Goal: Task Accomplishment & Management: Use online tool/utility

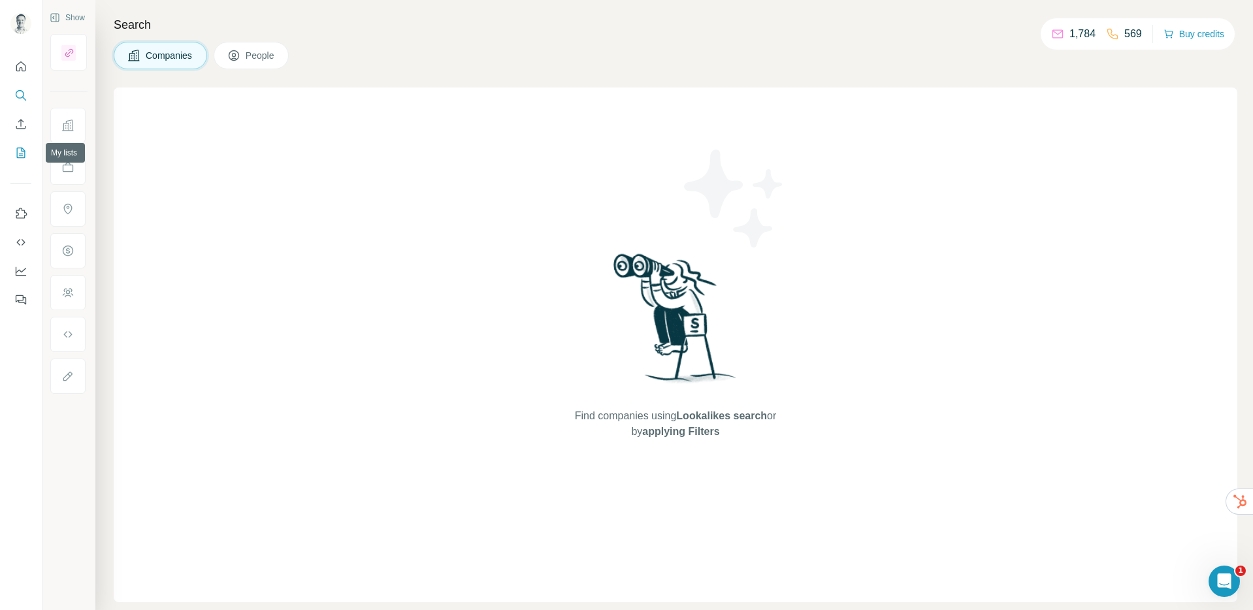
click at [29, 146] on button "My lists" at bounding box center [20, 153] width 21 height 24
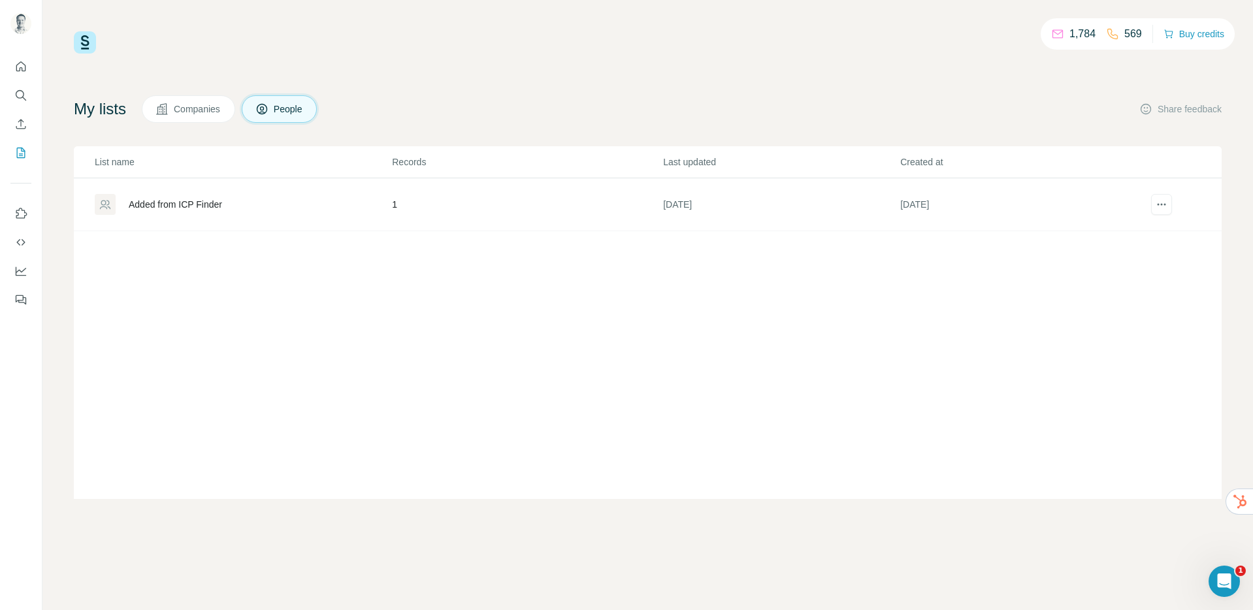
click at [30, 66] on button "Quick start" at bounding box center [20, 67] width 21 height 24
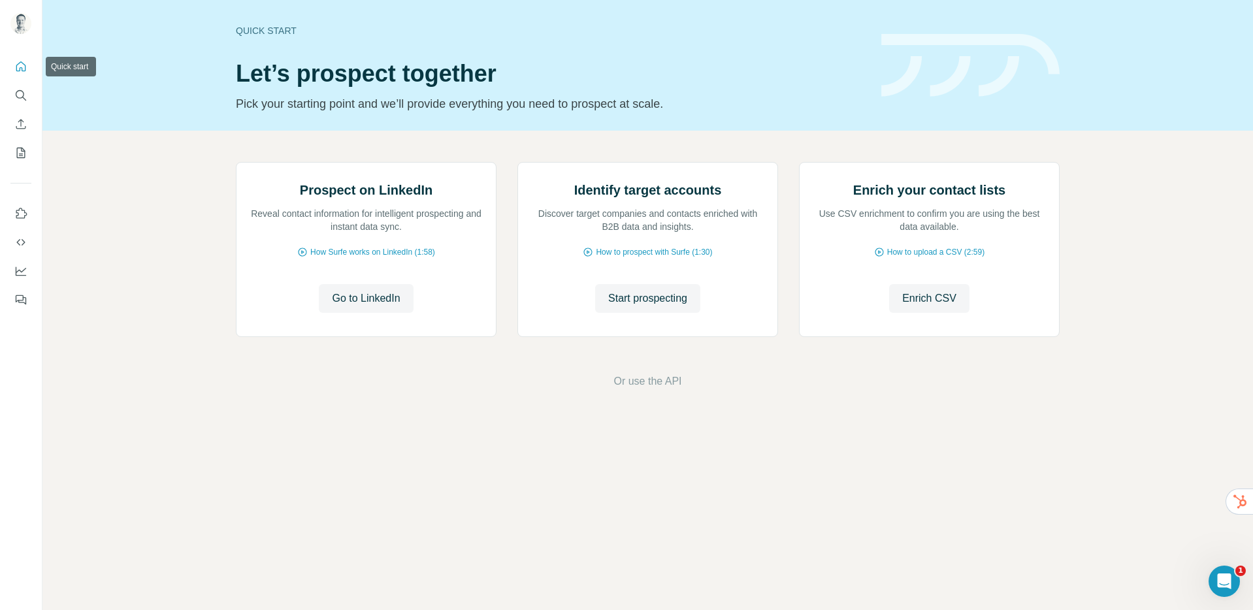
click at [13, 65] on button "Quick start" at bounding box center [20, 67] width 21 height 24
click at [25, 152] on icon "My lists" at bounding box center [20, 152] width 13 height 13
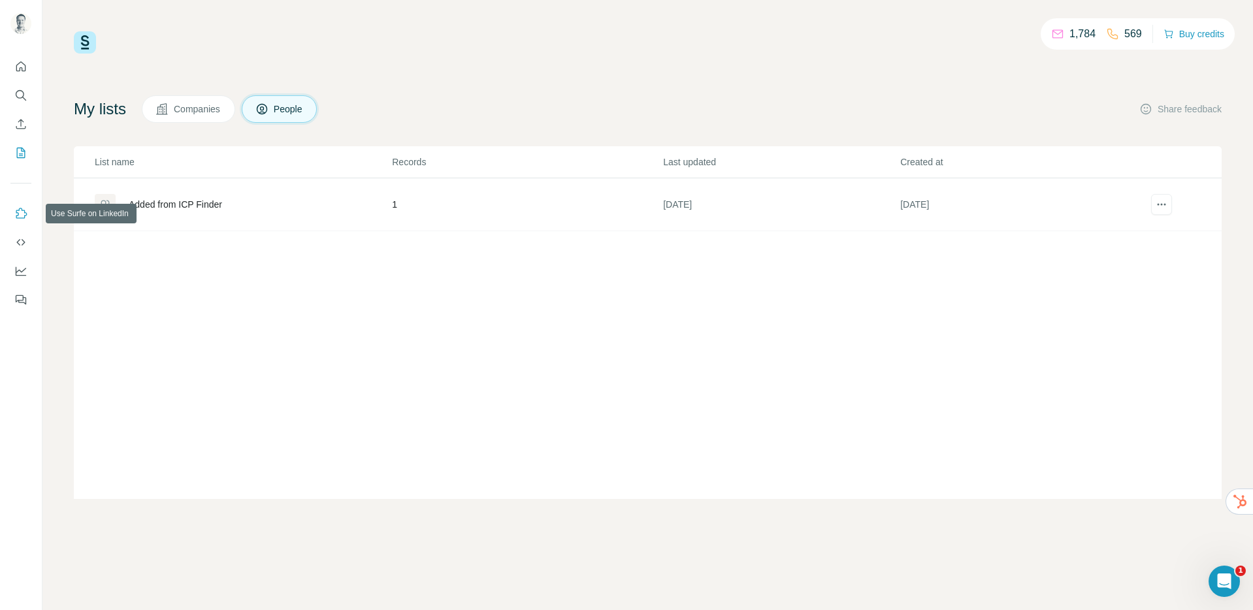
click at [24, 214] on icon "Use Surfe on LinkedIn" at bounding box center [20, 213] width 13 height 13
click at [16, 129] on icon "Enrich CSV" at bounding box center [20, 124] width 13 height 13
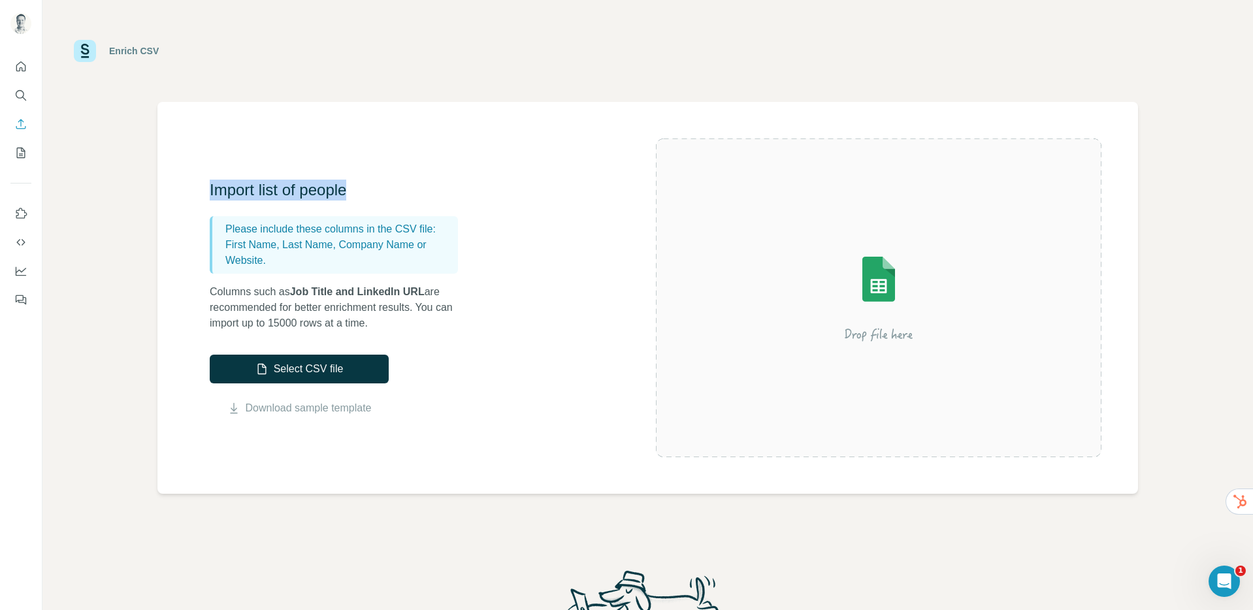
drag, startPoint x: 210, startPoint y: 186, endPoint x: 367, endPoint y: 187, distance: 156.1
click at [367, 187] on h3 "Import list of people" at bounding box center [340, 190] width 261 height 21
drag, startPoint x: 241, startPoint y: 243, endPoint x: 425, endPoint y: 243, distance: 183.6
click at [425, 243] on div "Please include these columns in the CSV file: First Name, Last Name, Company Na…" at bounding box center [334, 244] width 248 height 57
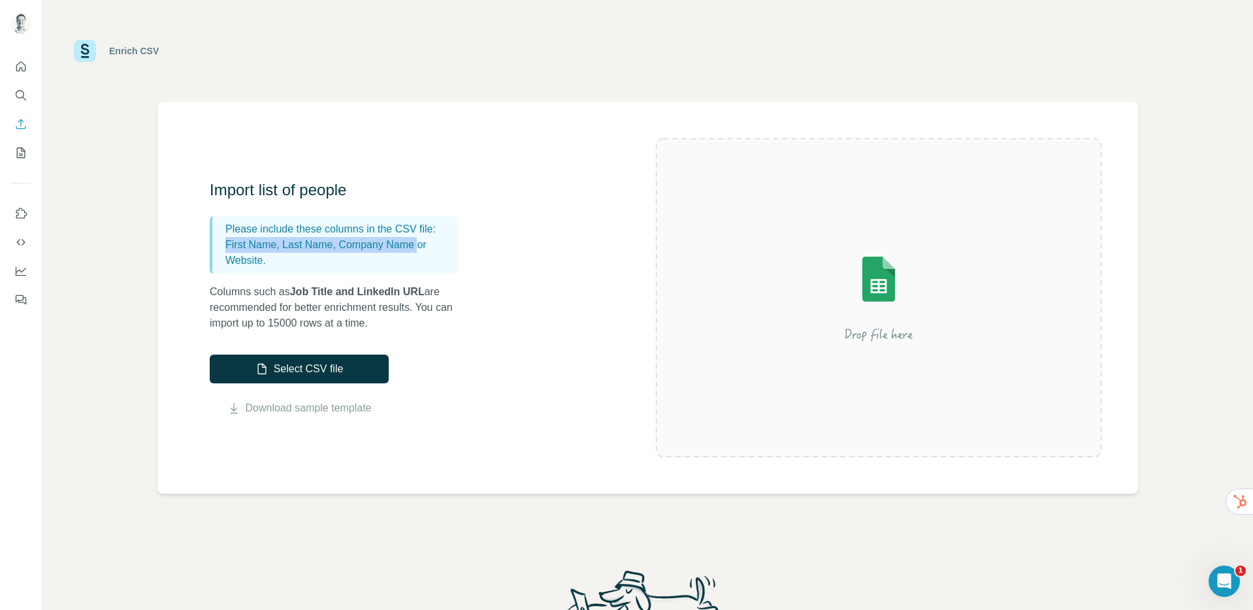
click at [425, 243] on p "First Name, Last Name, Company Name or Website." at bounding box center [338, 252] width 227 height 31
click at [305, 257] on p "First Name, Last Name, Company Name or Website." at bounding box center [338, 252] width 227 height 31
click at [23, 69] on icon "Quick start" at bounding box center [20, 66] width 13 height 13
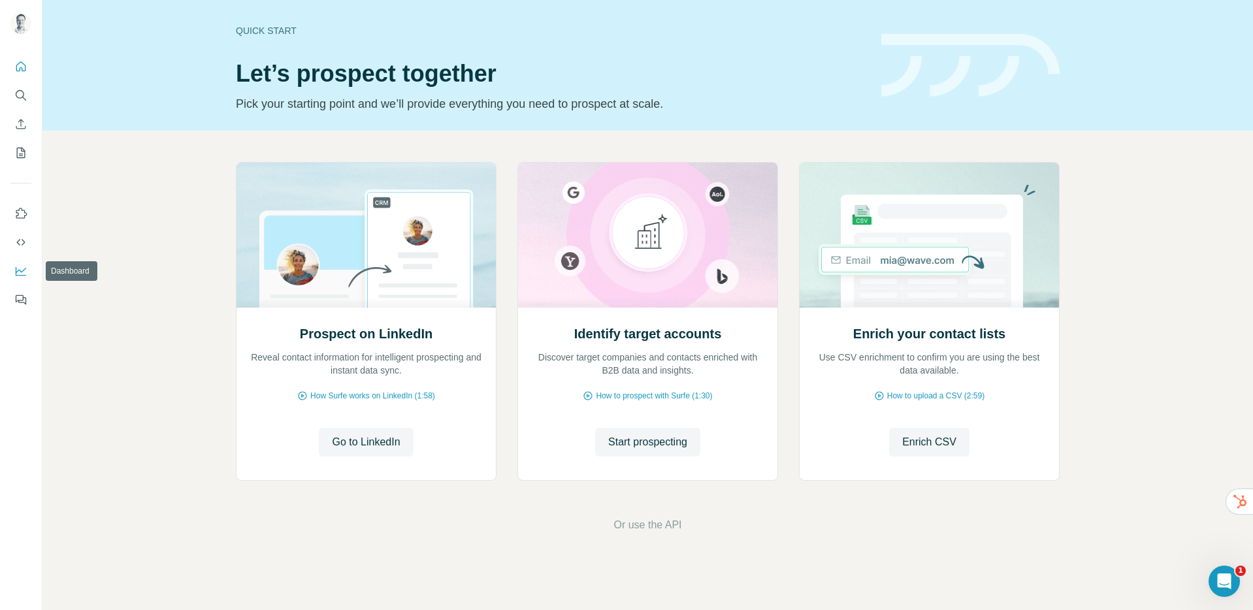
click at [20, 274] on icon "Dashboard" at bounding box center [20, 271] width 13 height 13
